Goal: Navigation & Orientation: Find specific page/section

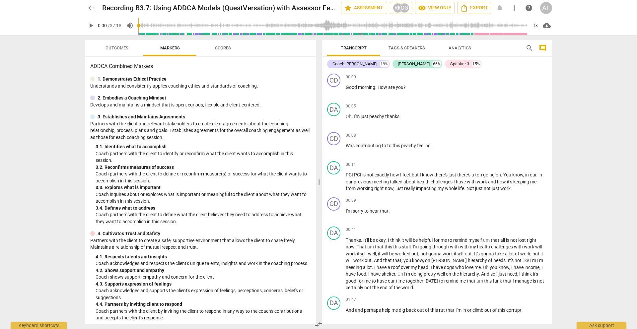
scroll to position [3107, 0]
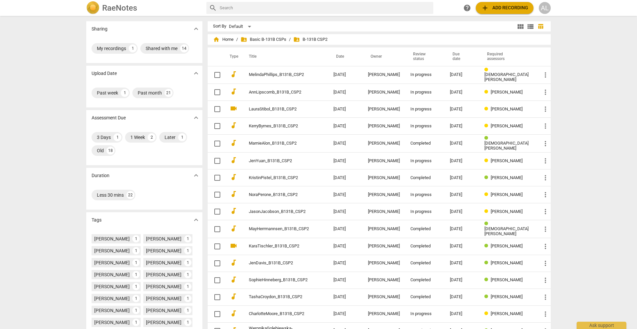
click at [315, 37] on span "folder_shared B-131B CSP2" at bounding box center [310, 39] width 34 height 7
click at [267, 39] on span "folder_shared Basic B-131B CSPs" at bounding box center [263, 39] width 46 height 7
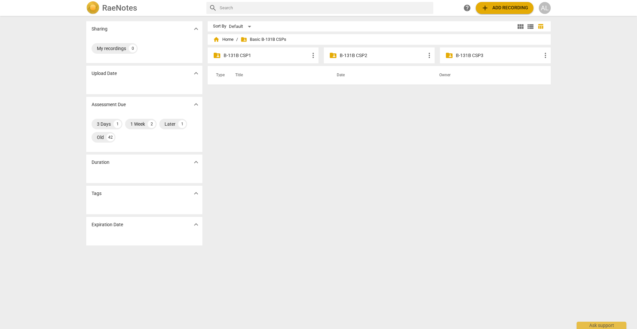
click at [246, 58] on p "B-131B CSP1" at bounding box center [266, 55] width 86 height 7
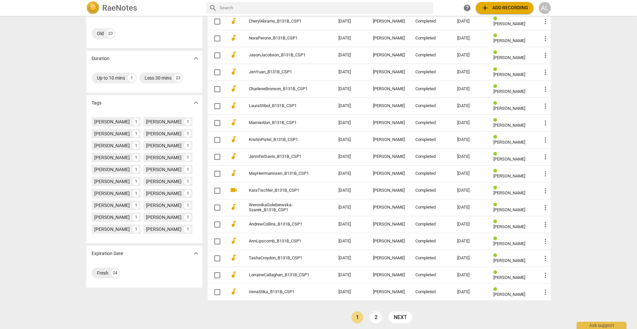
scroll to position [107, 0]
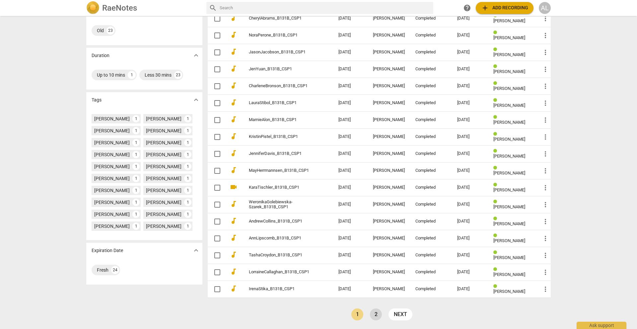
click at [373, 315] on link "2" at bounding box center [376, 314] width 12 height 12
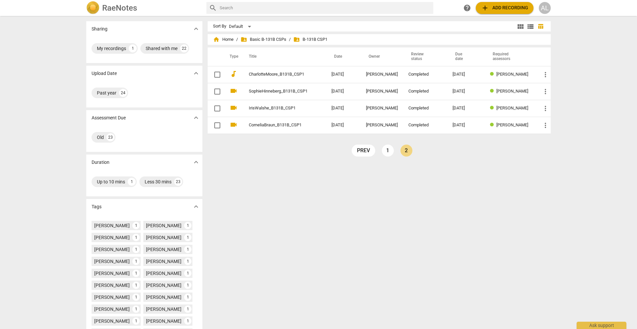
click at [385, 153] on link "1" at bounding box center [388, 151] width 12 height 12
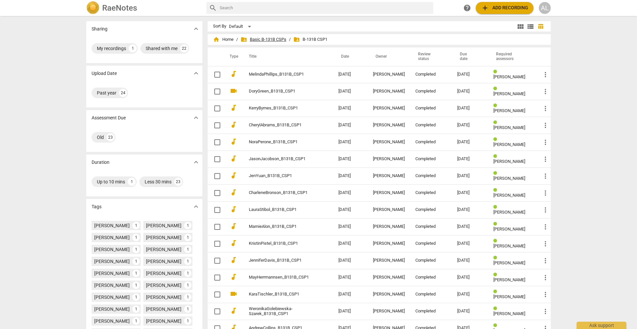
click at [279, 38] on span "folder_shared Basic B-131B CSPs" at bounding box center [263, 39] width 46 height 7
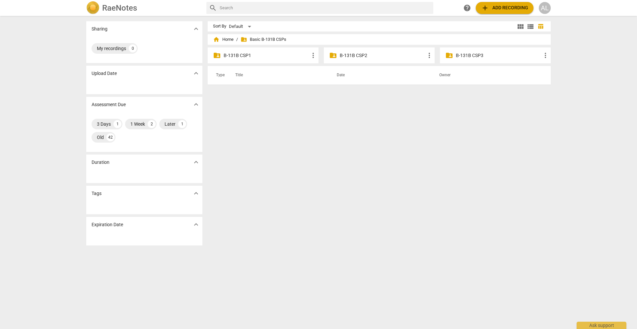
click at [352, 58] on p "B-131B CSP2" at bounding box center [382, 55] width 86 height 7
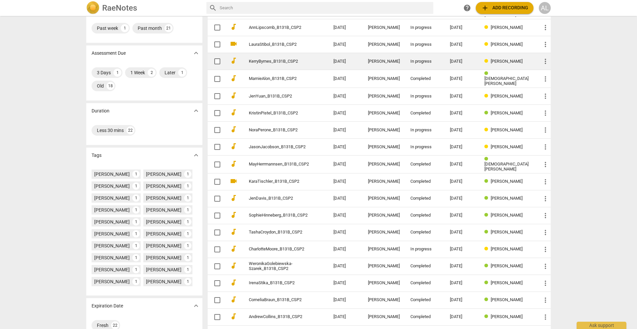
scroll to position [107, 0]
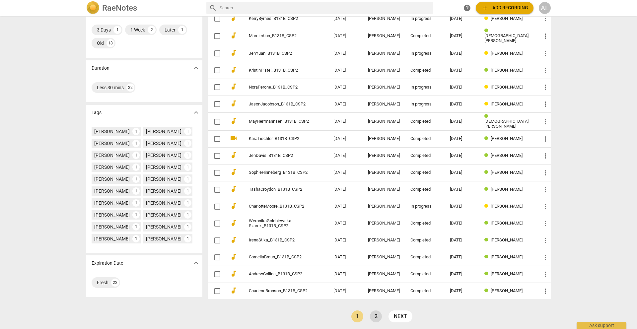
click at [374, 314] on link "2" at bounding box center [376, 316] width 12 height 12
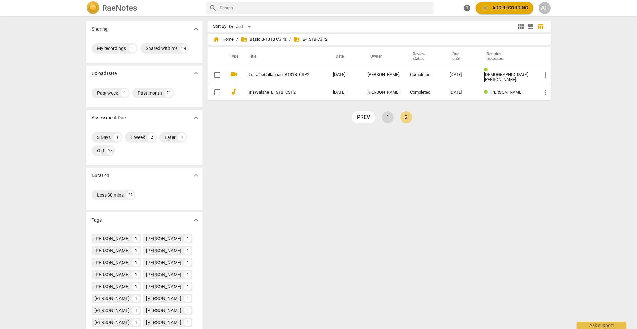
click at [388, 117] on link "1" at bounding box center [388, 117] width 12 height 12
